Goal: Find specific page/section: Find specific page/section

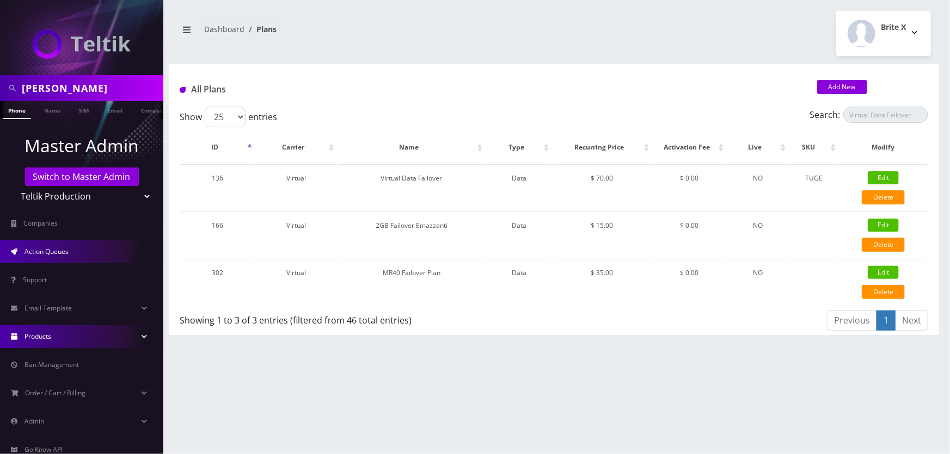
click at [64, 249] on span "Action Queues" at bounding box center [46, 251] width 44 height 9
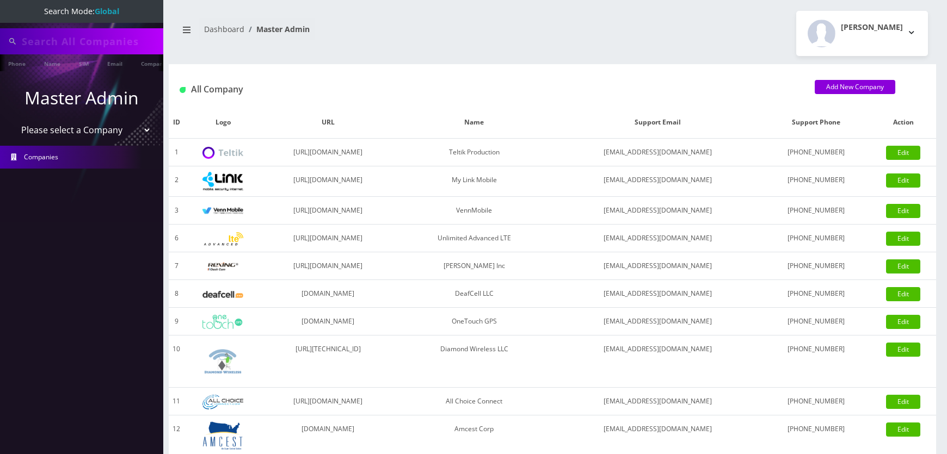
click at [120, 134] on select "Please select a Company Teltik Production My Link Mobile VennMobile Unlimited A…" at bounding box center [82, 130] width 139 height 21
select select "13"
click at [13, 120] on select "Please select a Company Teltik Production My Link Mobile VennMobile Unlimited A…" at bounding box center [82, 130] width 139 height 21
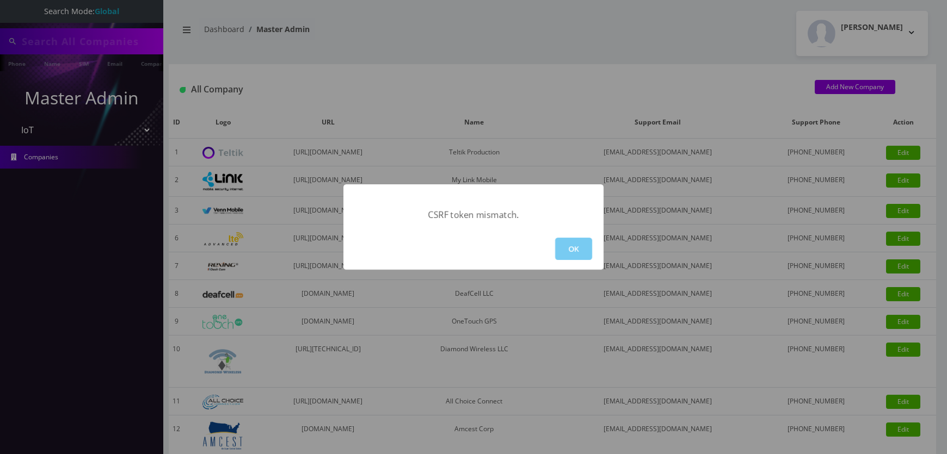
click at [569, 250] on button "OK" at bounding box center [573, 249] width 37 height 22
